Goal: Transaction & Acquisition: Purchase product/service

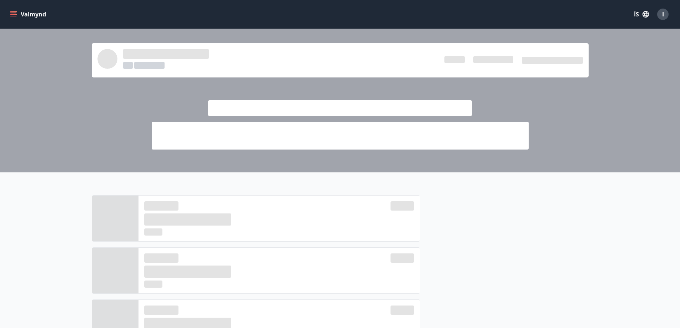
click at [15, 15] on icon "menu" at bounding box center [13, 14] width 7 height 7
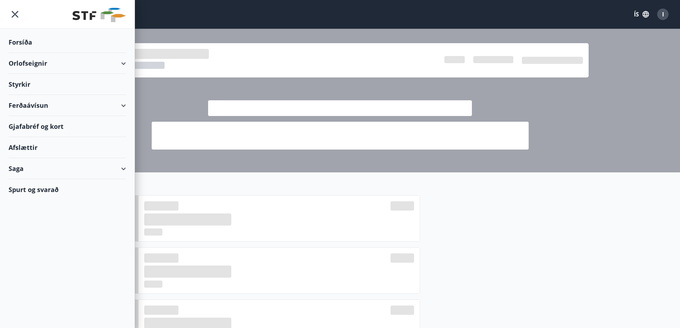
click at [35, 101] on div "Ferðaávísun" at bounding box center [67, 105] width 117 height 21
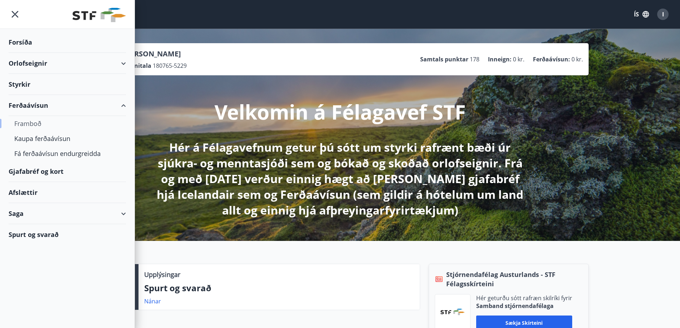
click at [35, 123] on div "Framboð" at bounding box center [67, 123] width 106 height 15
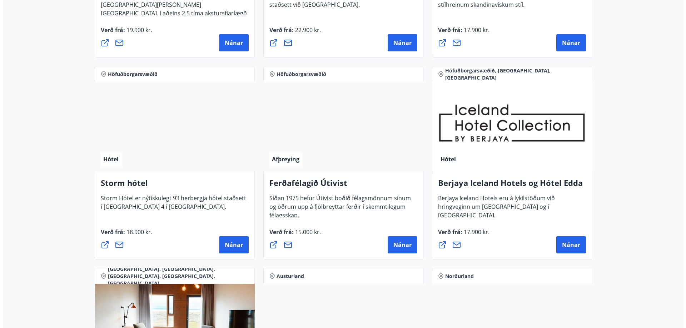
scroll to position [678, 0]
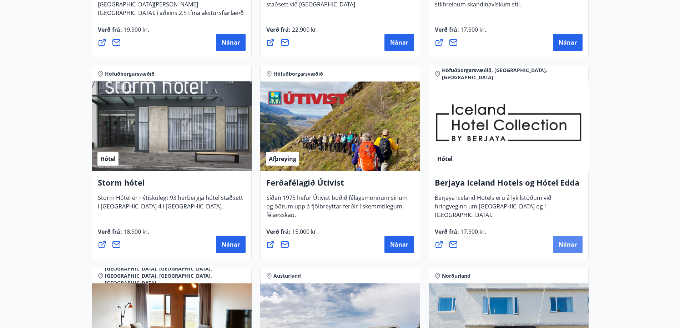
click at [567, 242] on span "Nánar" at bounding box center [568, 245] width 18 height 8
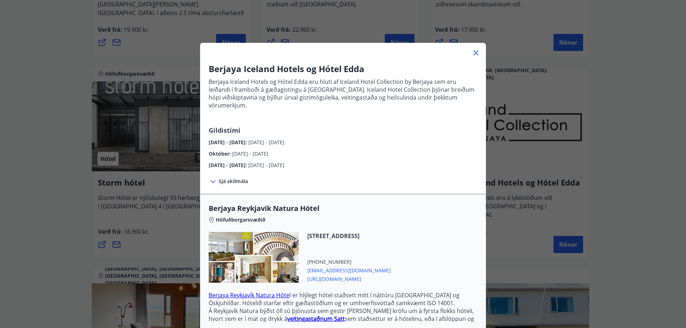
click at [219, 178] on span "Sjá skilmála" at bounding box center [233, 181] width 29 height 7
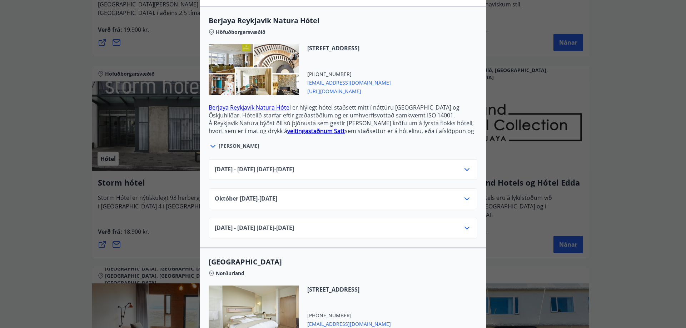
scroll to position [250, 0]
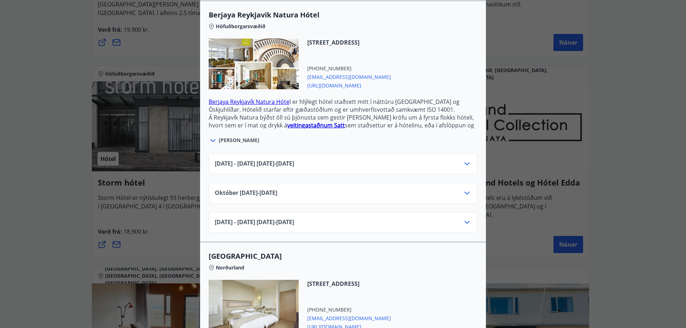
click at [463, 189] on icon at bounding box center [466, 193] width 9 height 9
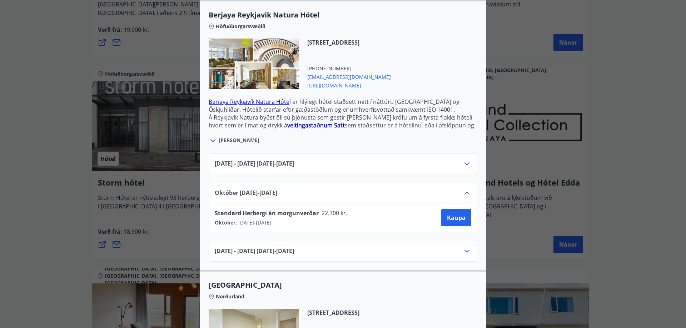
click at [463, 160] on icon at bounding box center [466, 164] width 9 height 9
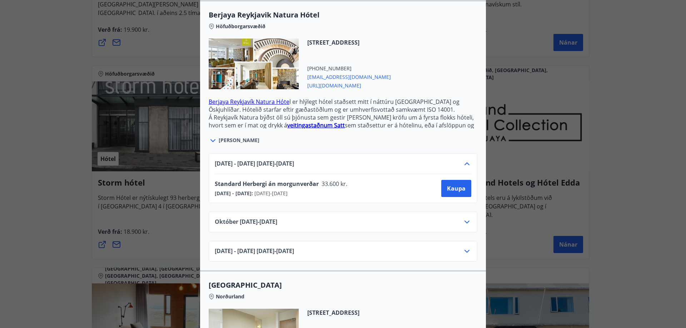
click at [468, 218] on icon at bounding box center [466, 222] width 9 height 9
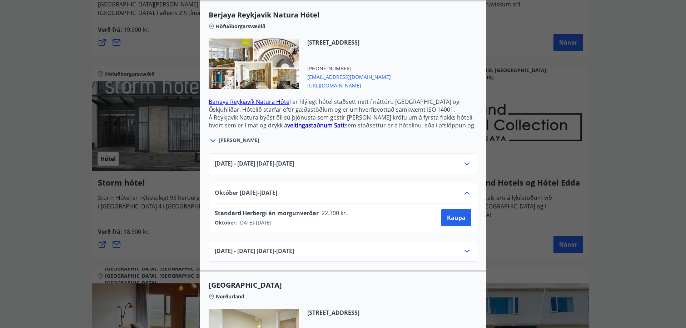
click at [463, 247] on icon at bounding box center [466, 251] width 9 height 9
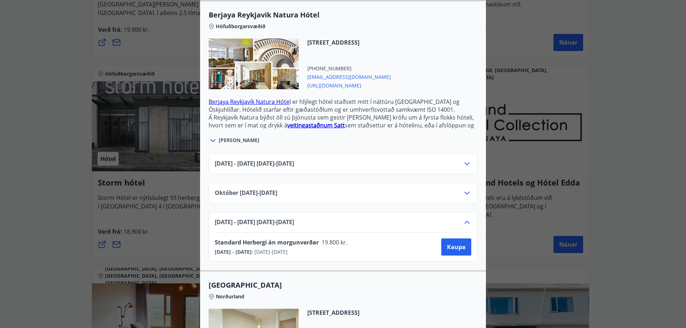
click at [467, 189] on icon at bounding box center [466, 193] width 9 height 9
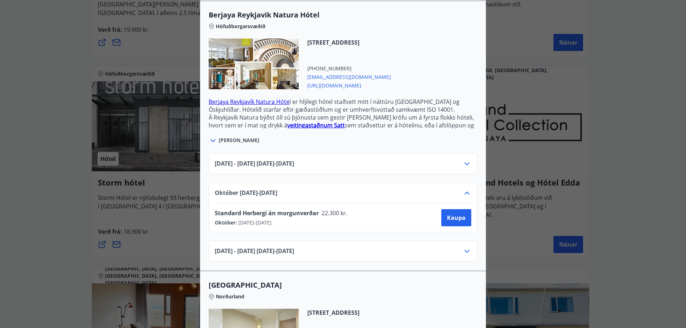
click at [467, 247] on icon at bounding box center [466, 251] width 9 height 9
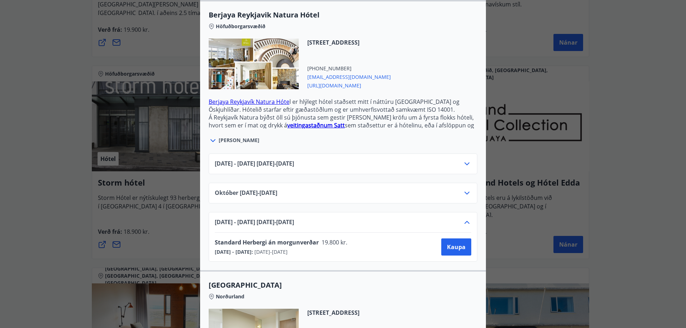
click at [463, 189] on icon at bounding box center [466, 193] width 9 height 9
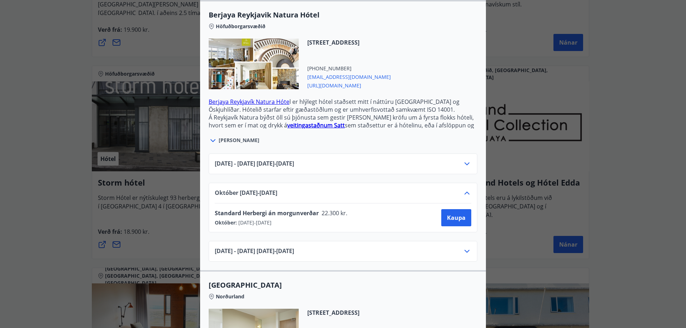
click at [465, 160] on icon at bounding box center [466, 164] width 9 height 9
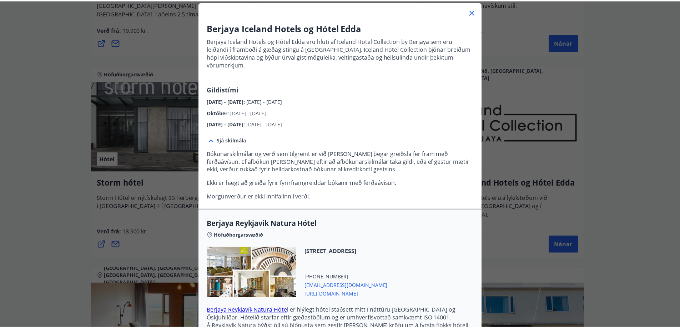
scroll to position [0, 0]
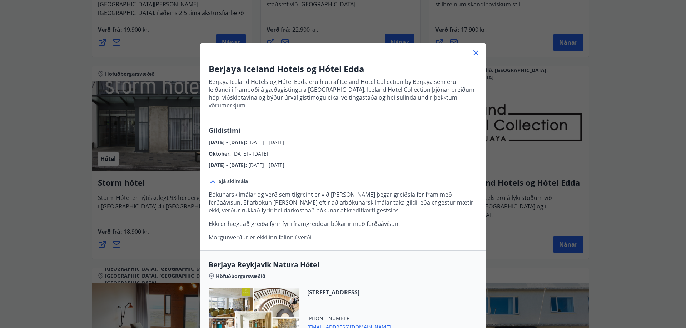
click at [473, 51] on icon at bounding box center [475, 53] width 9 height 9
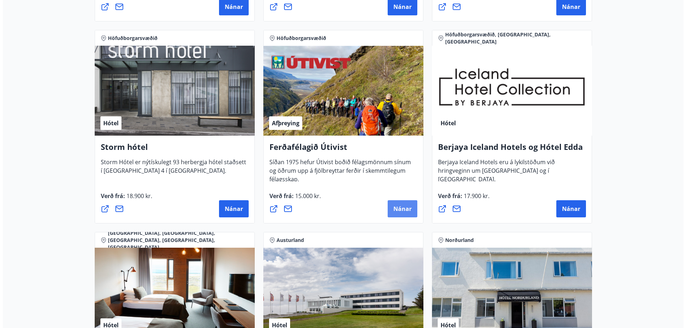
scroll to position [857, 0]
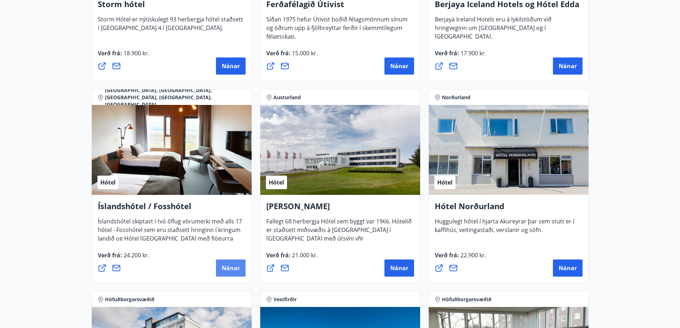
click at [224, 265] on span "Nánar" at bounding box center [231, 268] width 18 height 8
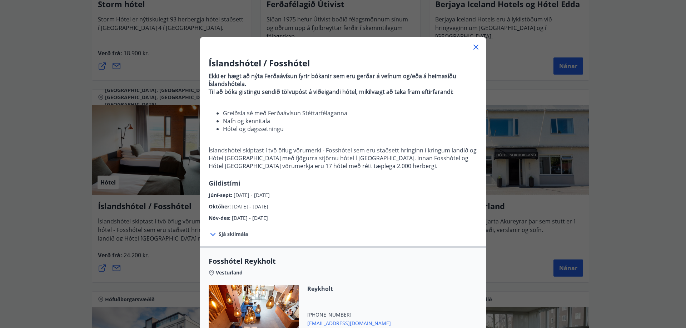
scroll to position [0, 0]
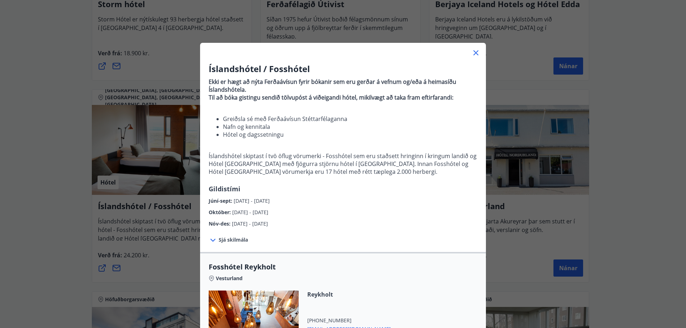
click at [210, 239] on icon at bounding box center [213, 240] width 9 height 9
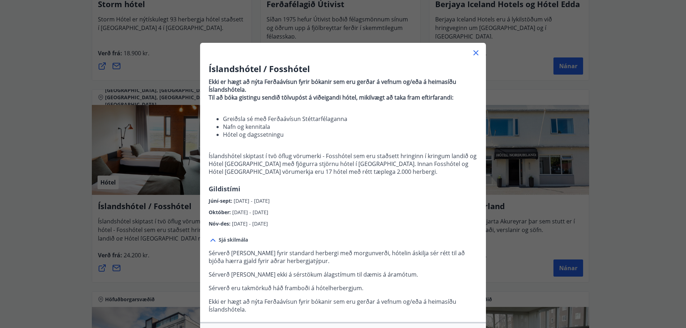
click at [473, 50] on icon at bounding box center [475, 53] width 9 height 9
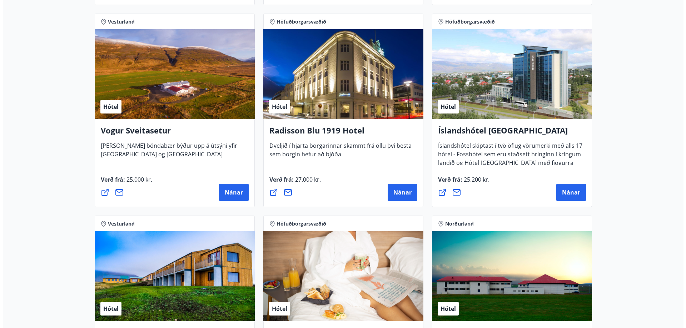
scroll to position [1428, 0]
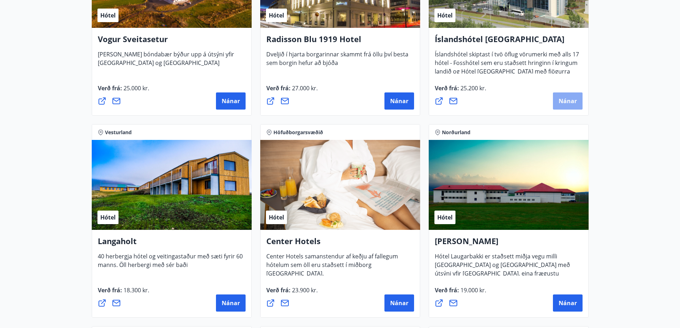
click at [565, 100] on span "Nánar" at bounding box center [568, 101] width 18 height 8
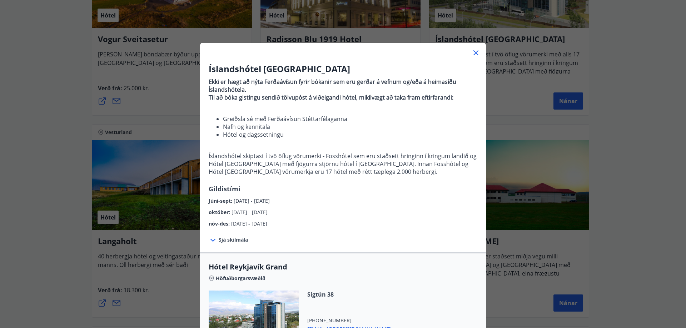
click at [209, 239] on icon at bounding box center [213, 240] width 9 height 9
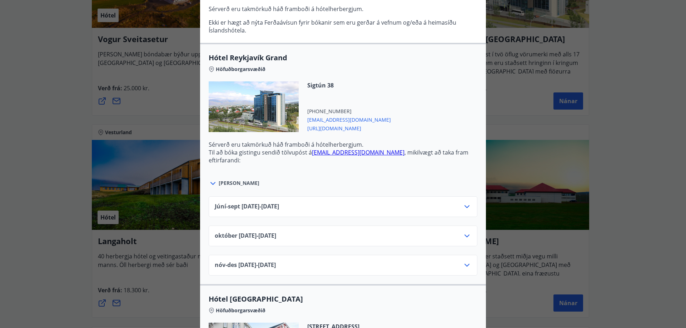
scroll to position [286, 0]
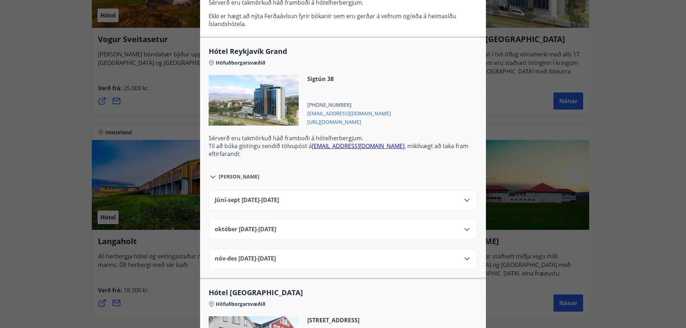
click at [462, 203] on icon at bounding box center [466, 200] width 9 height 9
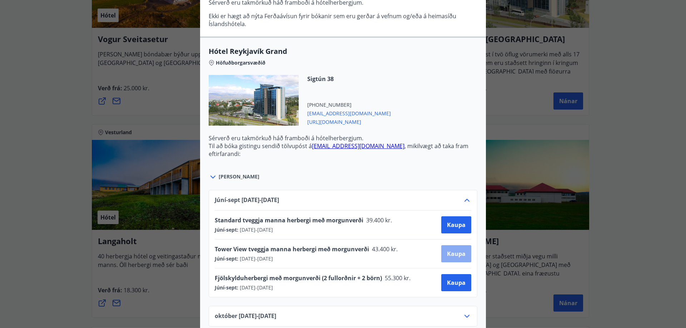
click at [452, 254] on span "Kaupa" at bounding box center [456, 254] width 19 height 8
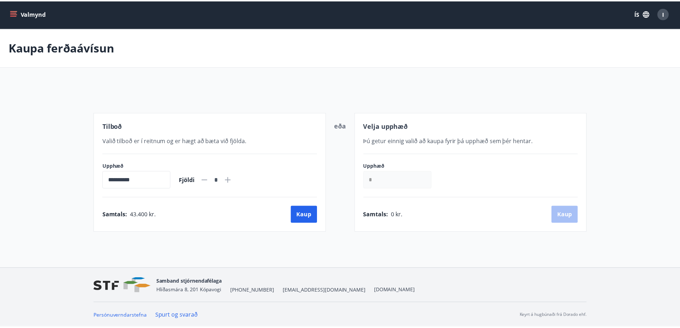
scroll to position [1, 0]
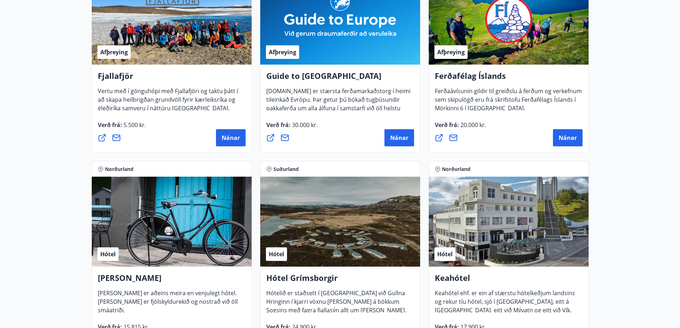
scroll to position [180, 0]
